Goal: Task Accomplishment & Management: Use online tool/utility

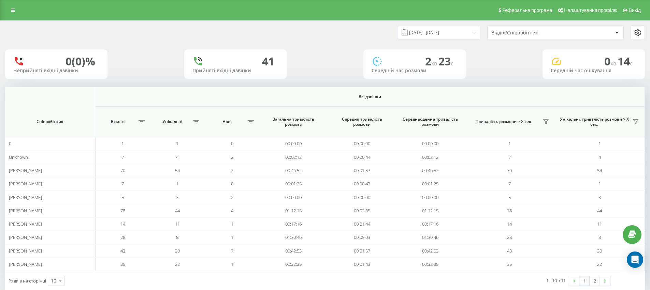
click at [545, 32] on div "Відділ/Співробітник" at bounding box center [532, 33] width 82 height 6
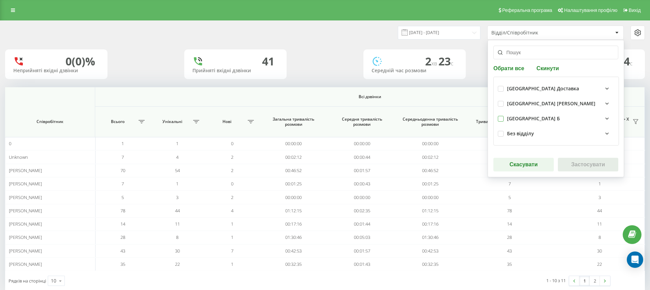
click at [502, 116] on label at bounding box center [501, 116] width 6 height 0
checkbox input "true"
click at [499, 131] on label at bounding box center [501, 131] width 6 height 0
checkbox input "true"
click at [575, 169] on button "Застосувати" at bounding box center [588, 165] width 60 height 14
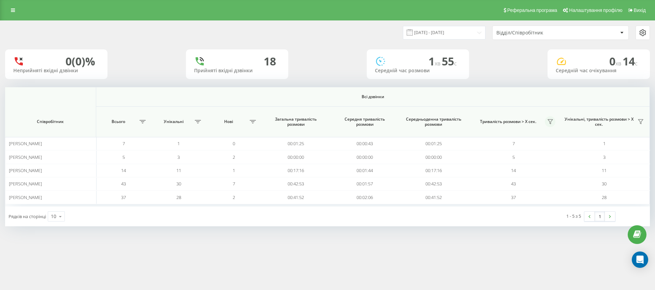
click at [552, 122] on icon at bounding box center [550, 121] width 5 height 5
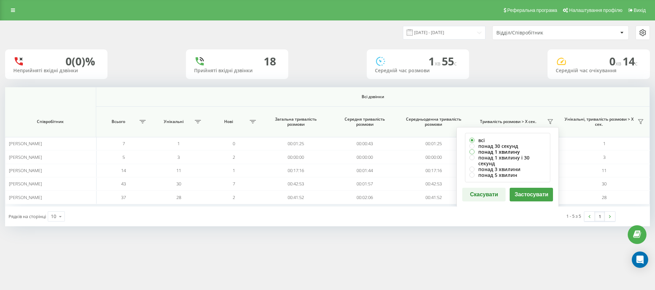
click at [473, 152] on label "понад 1 хвилину" at bounding box center [507, 152] width 76 height 6
radio input "true"
click at [529, 190] on button "Застосувати" at bounding box center [531, 195] width 43 height 14
